Goal: Information Seeking & Learning: Understand process/instructions

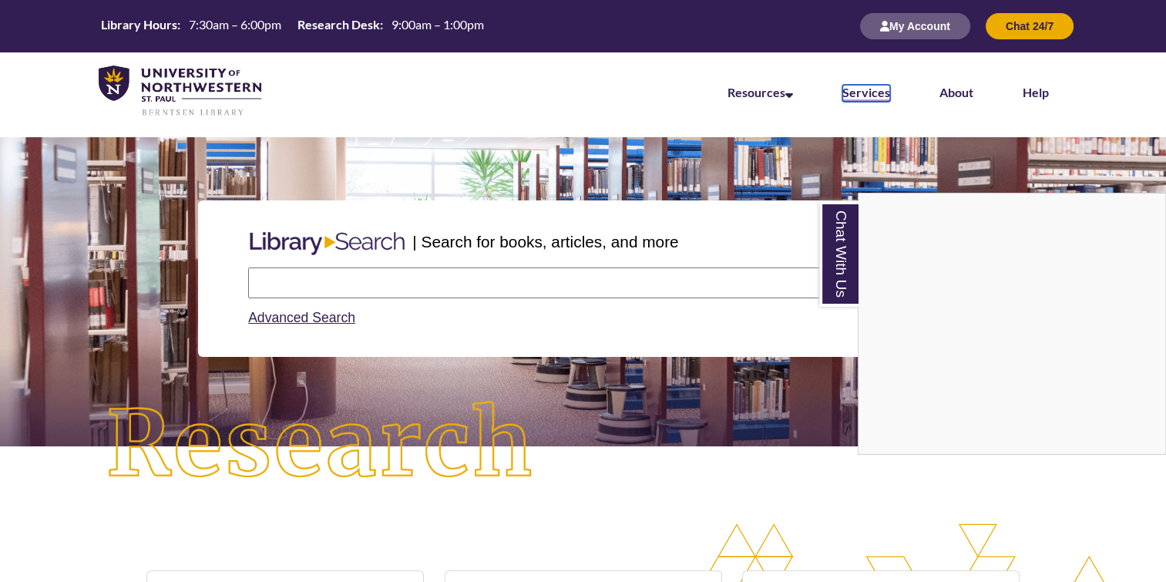
click at [868, 96] on link "Services" at bounding box center [867, 93] width 48 height 17
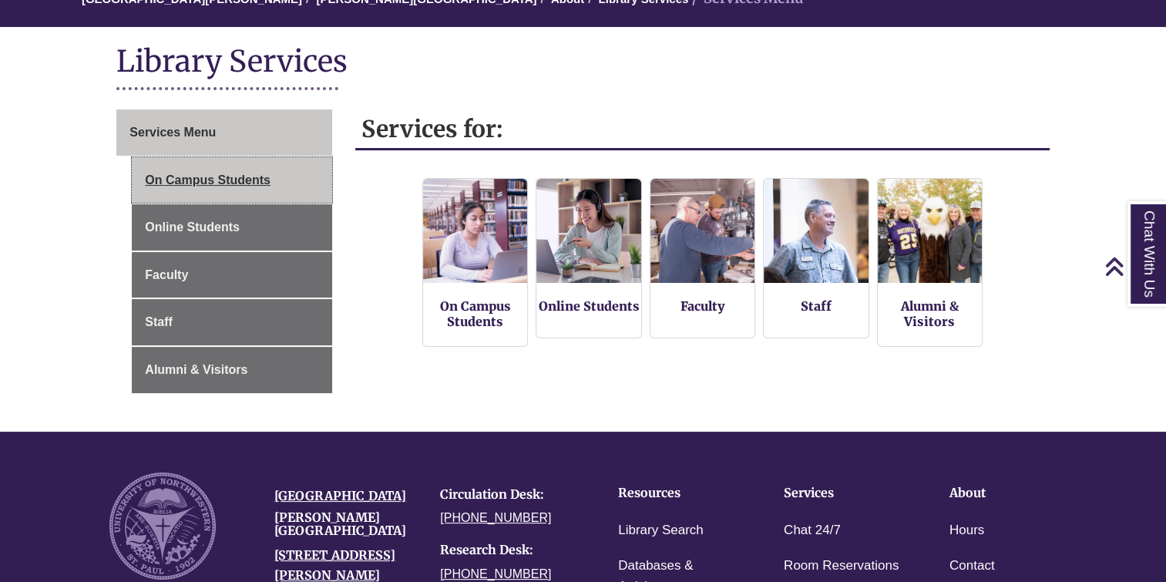
scroll to position [159, 0]
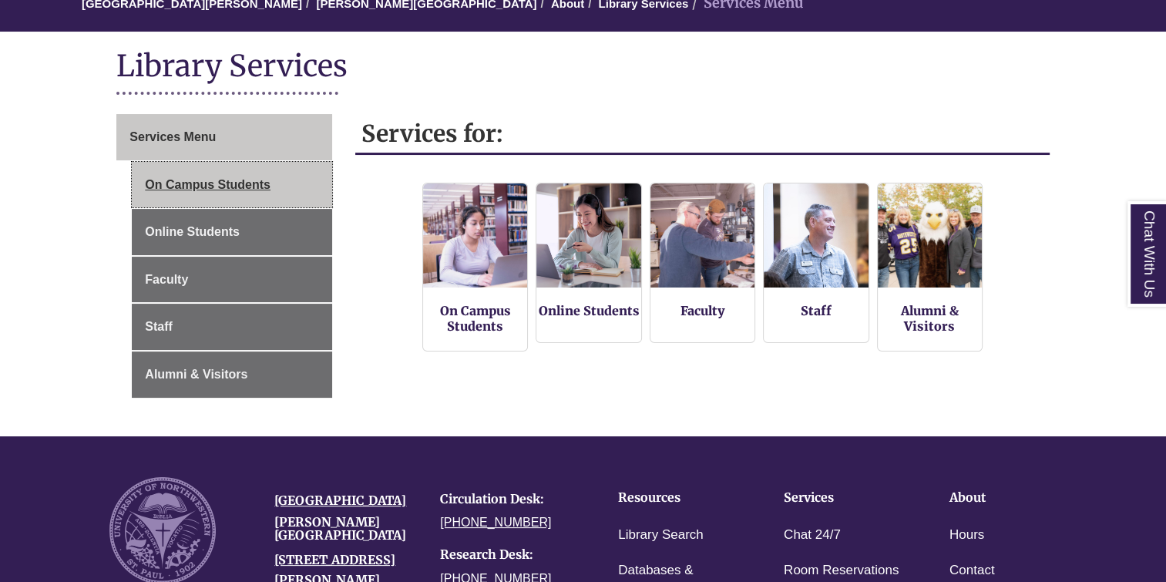
click at [213, 184] on link "On Campus Students" at bounding box center [232, 185] width 200 height 46
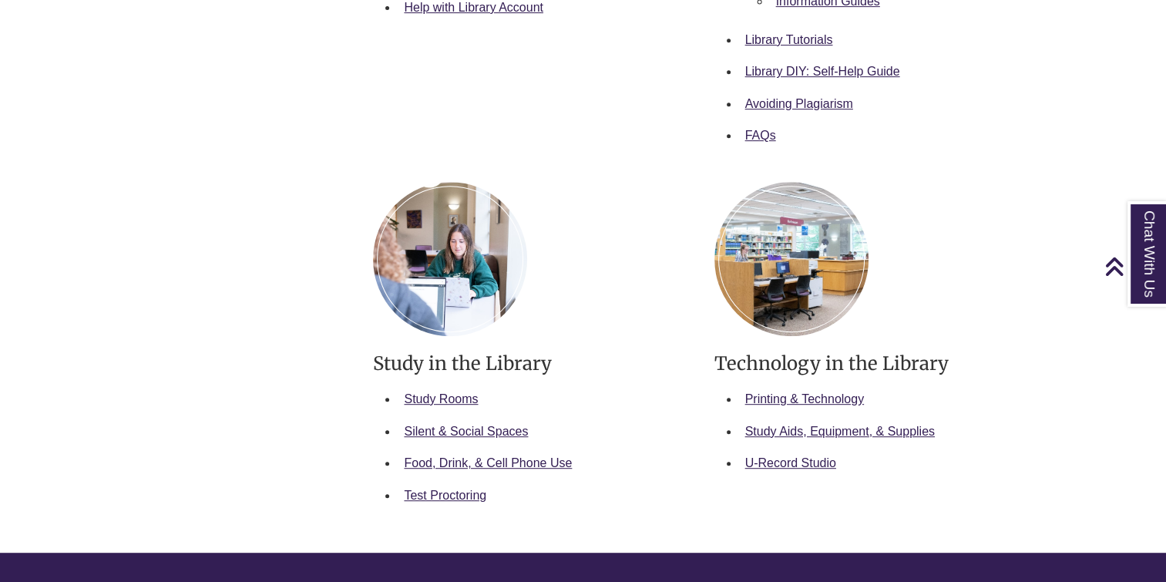
scroll to position [700, 0]
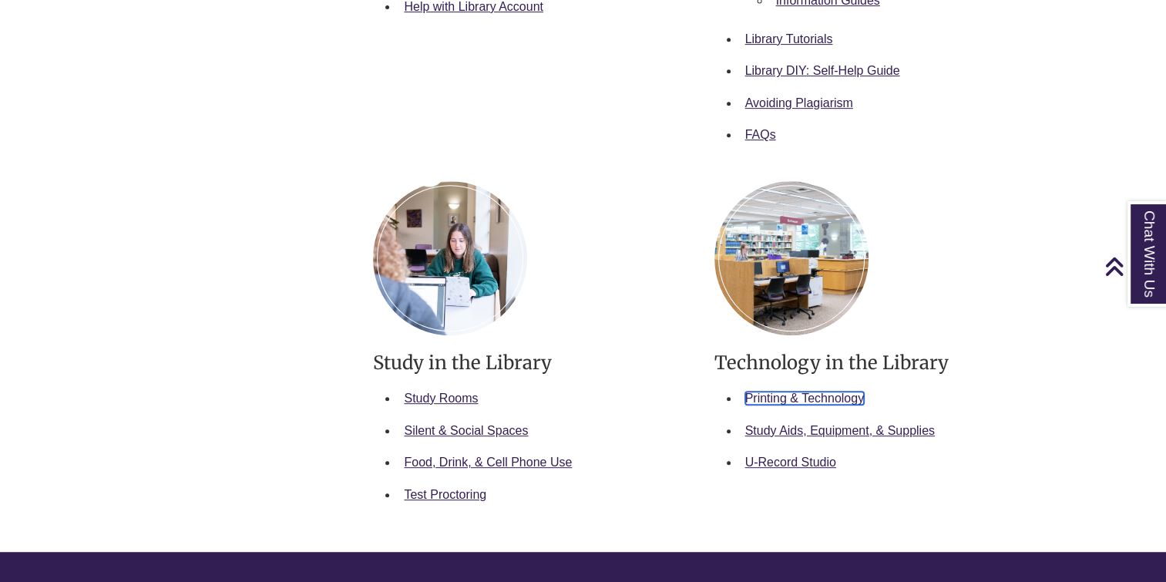
click at [766, 396] on link "Printing & Technology" at bounding box center [804, 398] width 119 height 13
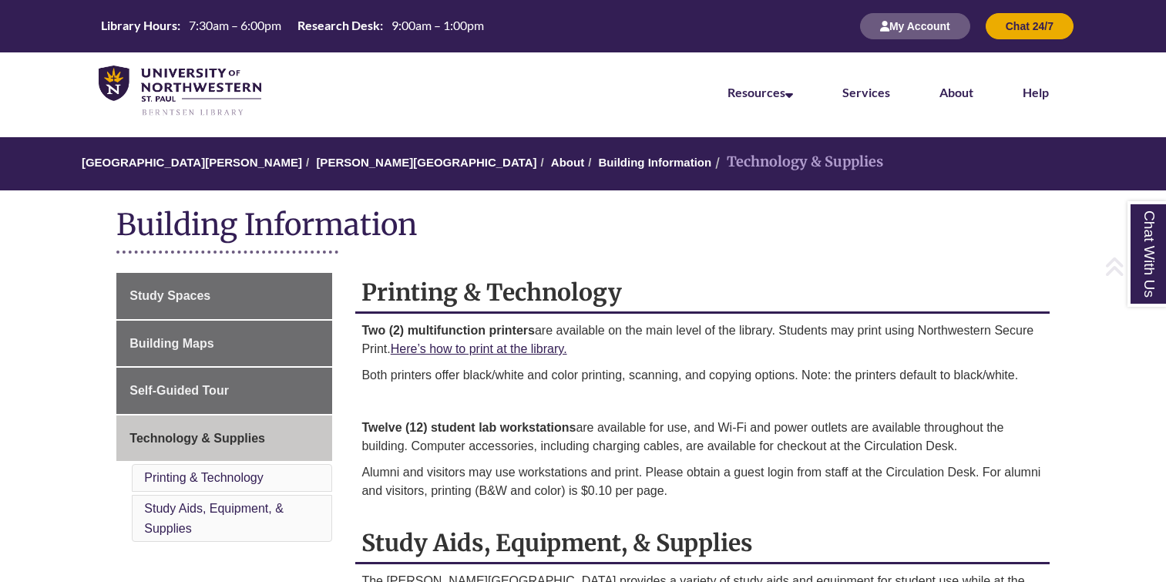
scroll to position [272, 0]
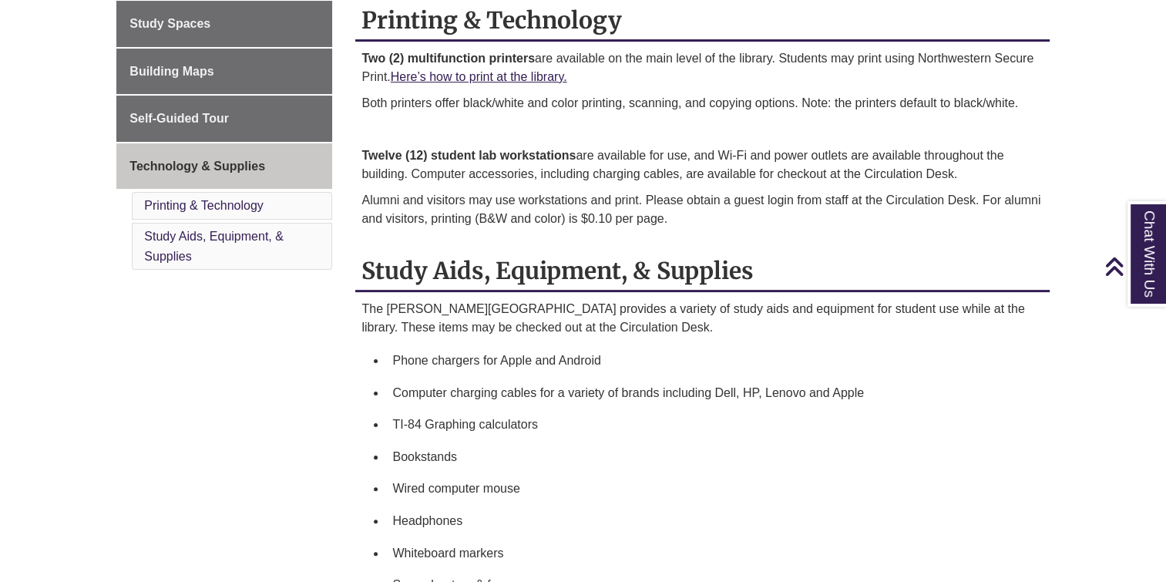
click at [740, 236] on div "Printing & Technology Two (2) multifunction printers are available on the main …" at bounding box center [702, 126] width 694 height 251
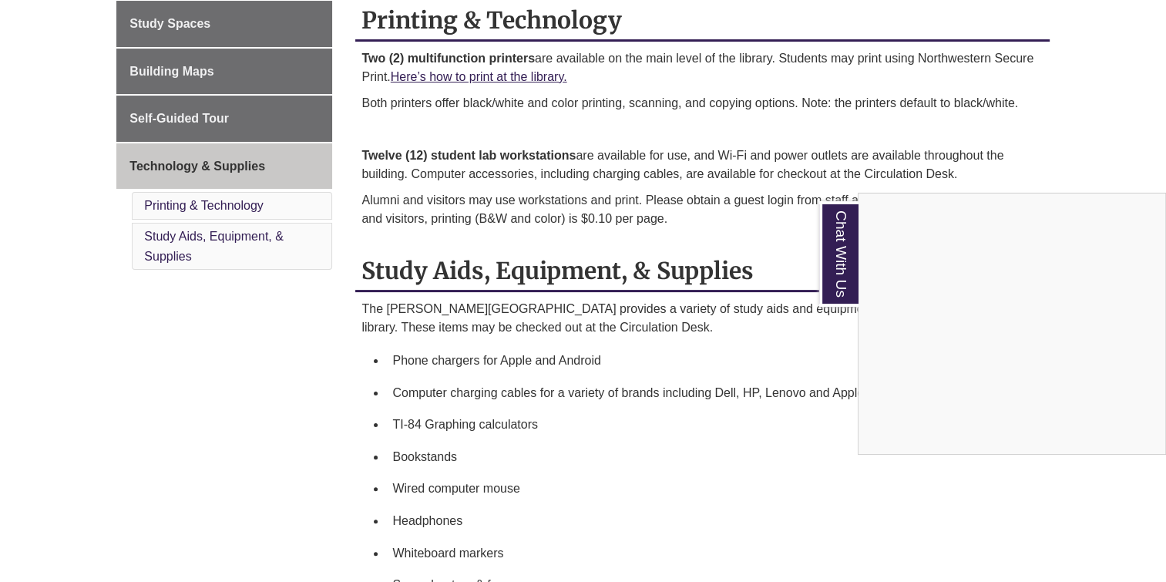
click at [688, 344] on div "Chat With Us" at bounding box center [583, 291] width 1166 height 582
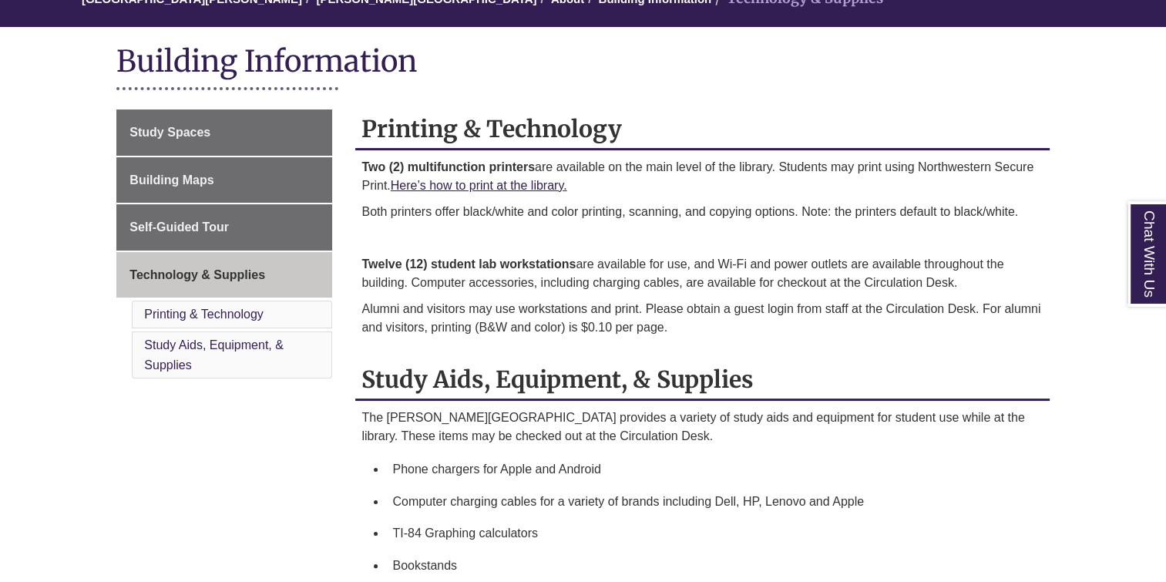
scroll to position [165, 0]
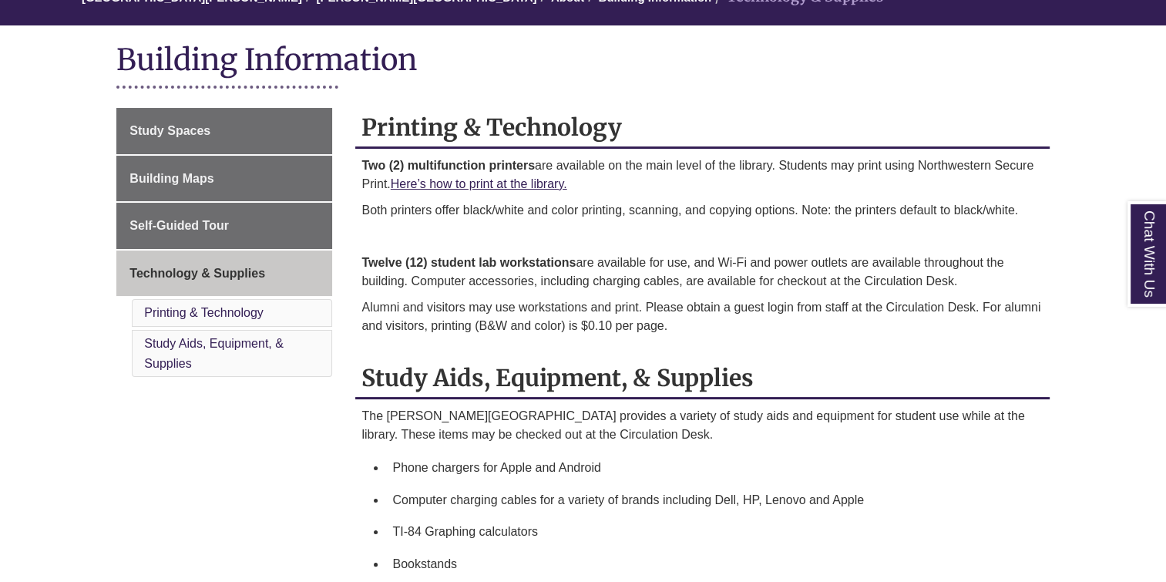
click at [505, 196] on div "Two (2) multifunction printers are available on the main level of the library. …" at bounding box center [702, 249] width 681 height 187
click at [509, 181] on link "Here’s how to print at the library." at bounding box center [479, 183] width 177 height 13
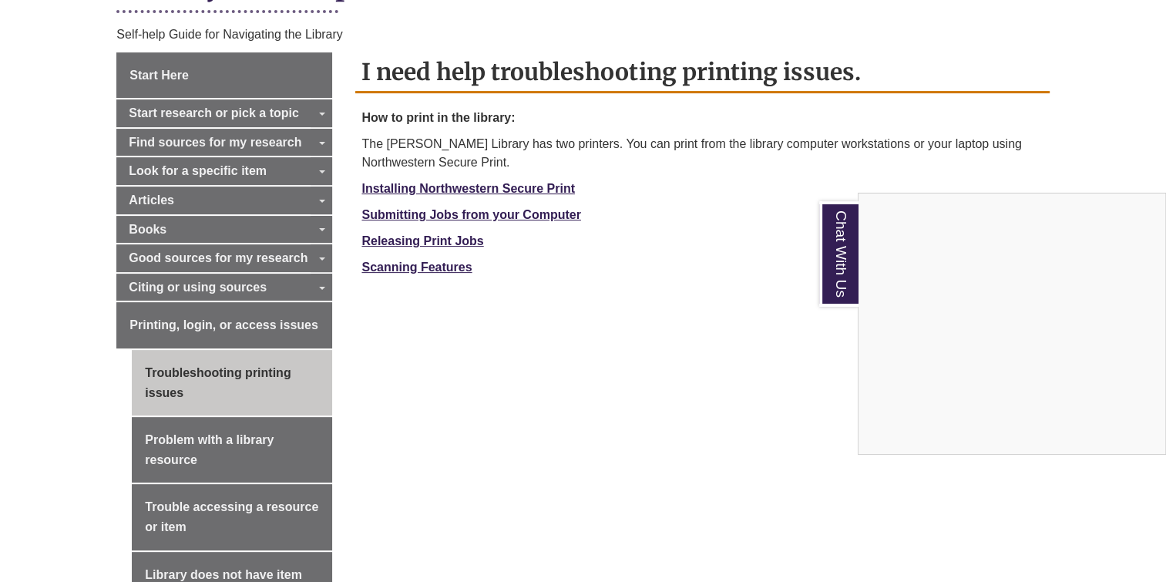
scroll to position [404, 0]
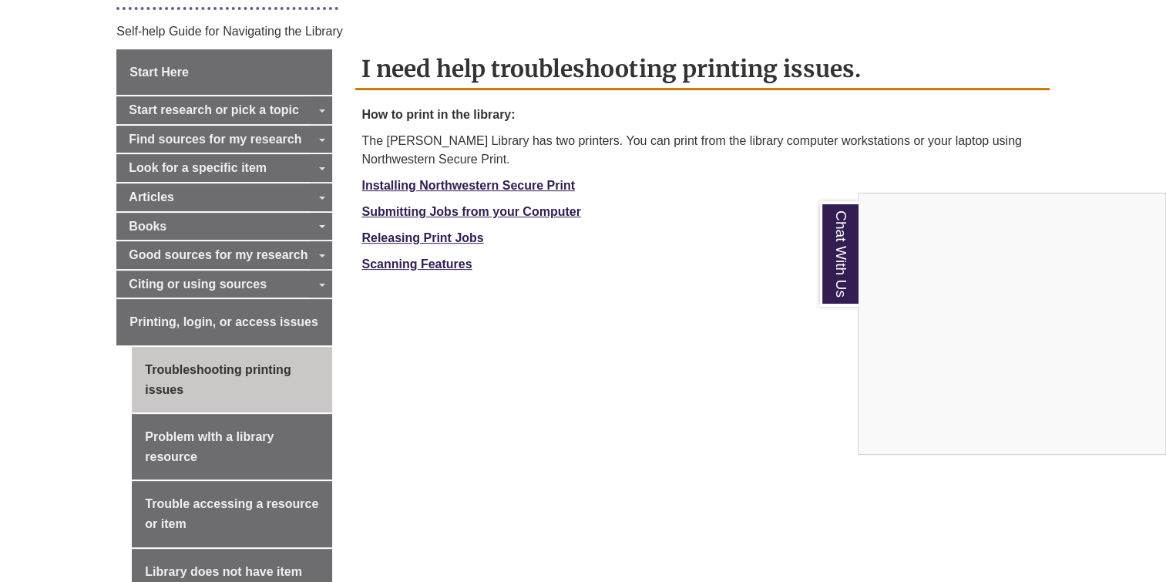
click at [559, 211] on div "Chat With Us" at bounding box center [583, 291] width 1166 height 582
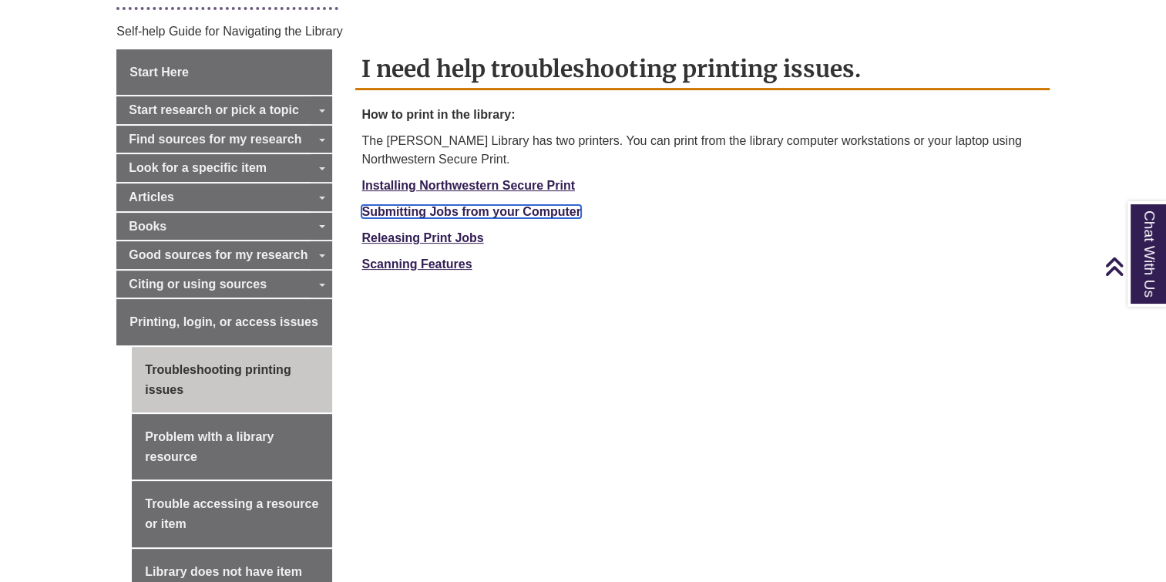
click at [559, 211] on strong "Submitting Jobs from your Computer" at bounding box center [471, 211] width 219 height 13
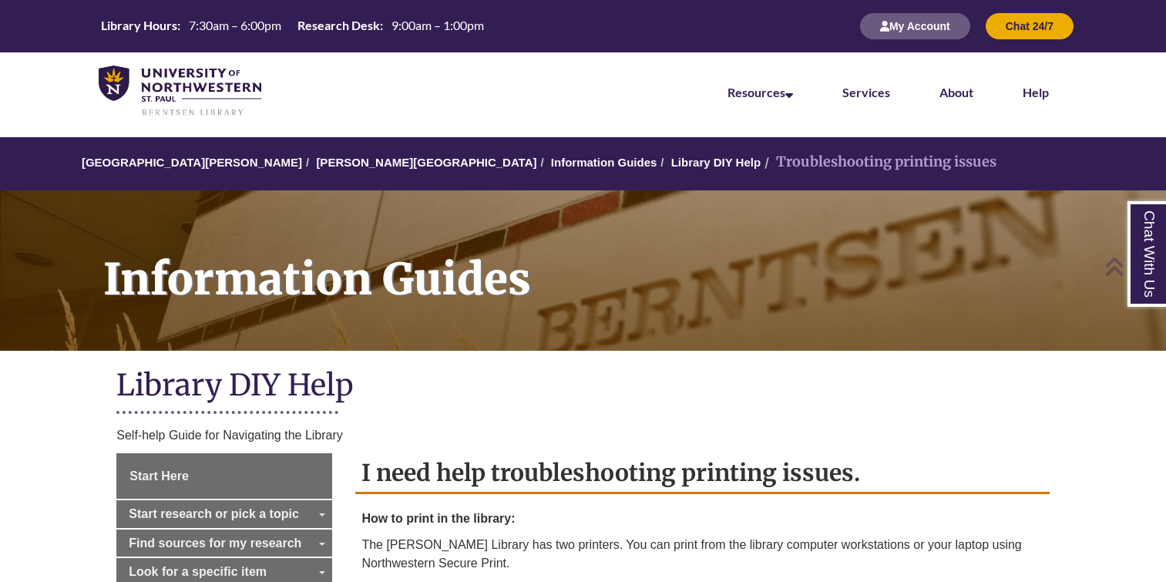
scroll to position [404, 0]
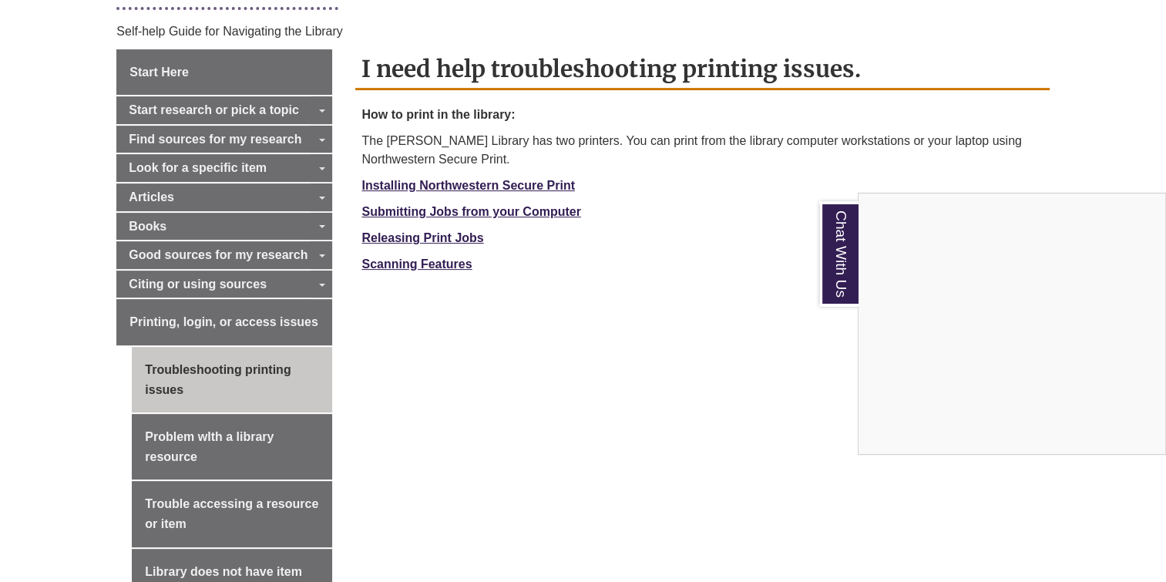
click at [446, 210] on div "Chat With Us" at bounding box center [583, 291] width 1166 height 582
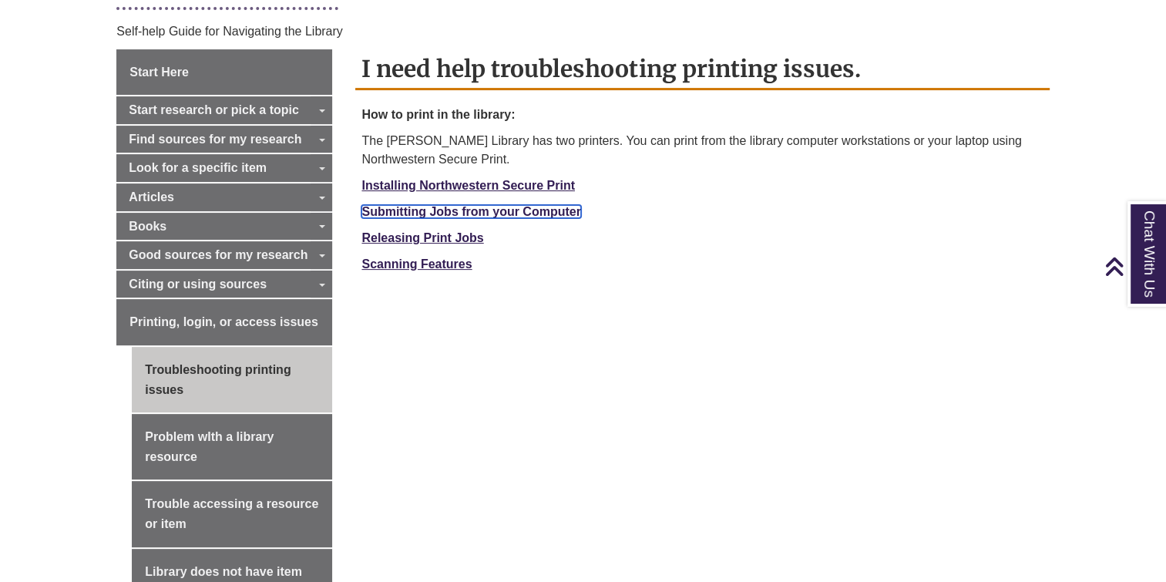
click at [446, 210] on strong "Submitting Jobs from your Computer" at bounding box center [471, 211] width 219 height 13
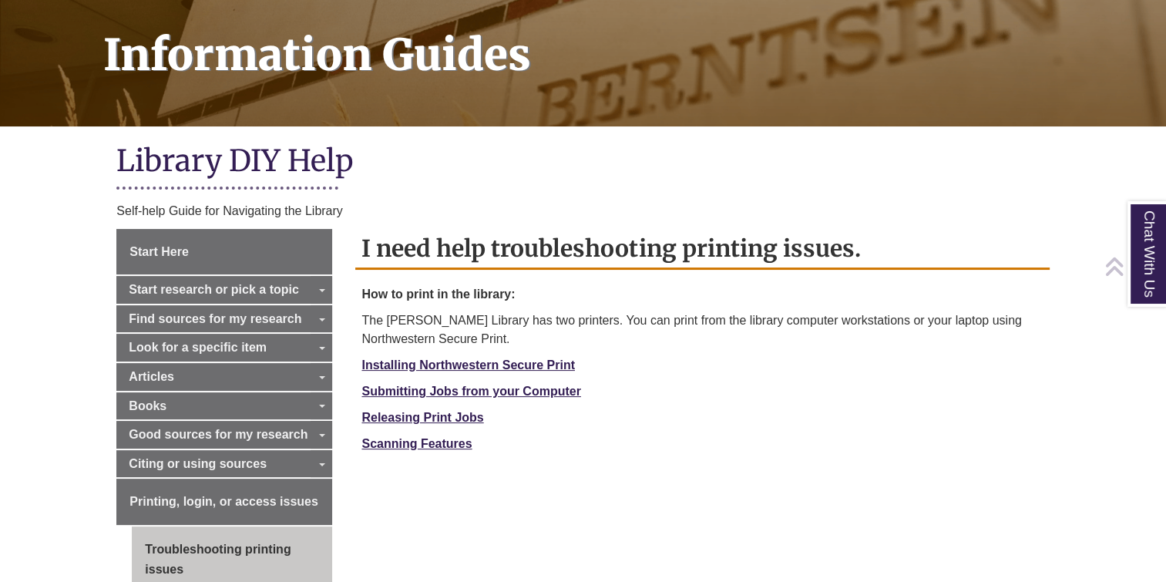
scroll to position [231, 0]
